Goal: Entertainment & Leisure: Consume media (video, audio)

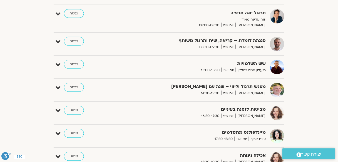
scroll to position [133, 0]
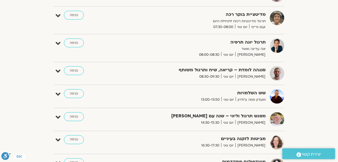
click at [320, 57] on div "הצג רק הרצאות להם יש לי גישה ספטמבר 07 - ספטמבר 13 השבוע להציג אירועים שפתוחים …" at bounding box center [168, 104] width 311 height 386
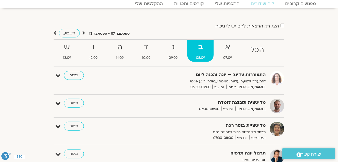
scroll to position [22, 0]
click at [229, 53] on strong "א" at bounding box center [228, 47] width 26 height 12
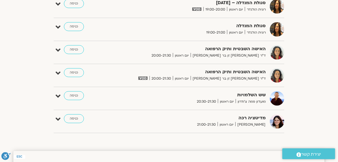
scroll to position [600, 0]
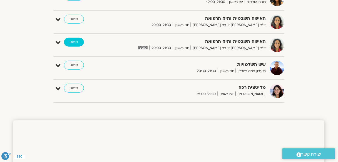
click at [74, 41] on link "כניסה" at bounding box center [74, 42] width 20 height 9
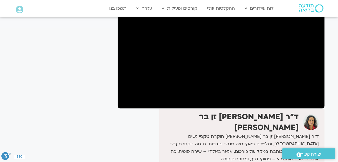
scroll to position [67, 0]
